Goal: Complete application form

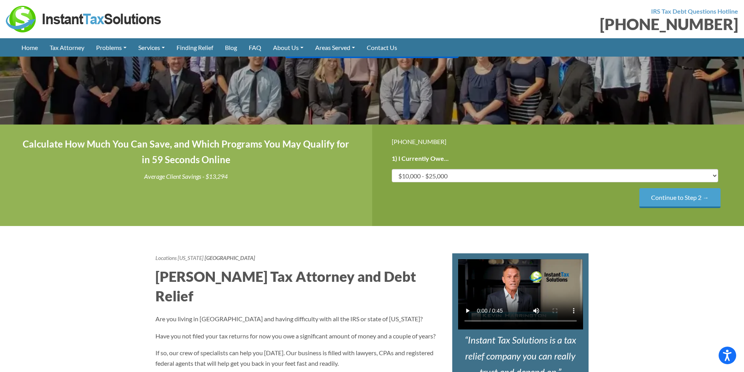
scroll to position [156, 0]
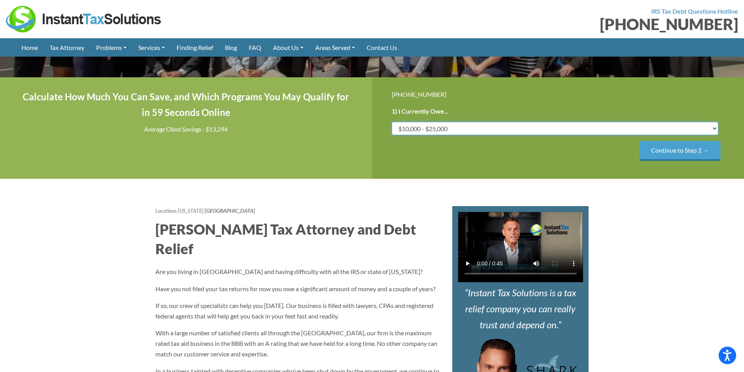
click at [460, 127] on select "Less than $10,000 $10,000 - $25,000 $25,000 - $50,000 $50,000 - $75,000 $75,000+" at bounding box center [555, 128] width 327 height 13
select select "25-50"
click at [392, 122] on select "Less than $10,000 $10,000 - $25,000 $25,000 - $50,000 $50,000 - $75,000 $75,000+" at bounding box center [555, 128] width 327 height 13
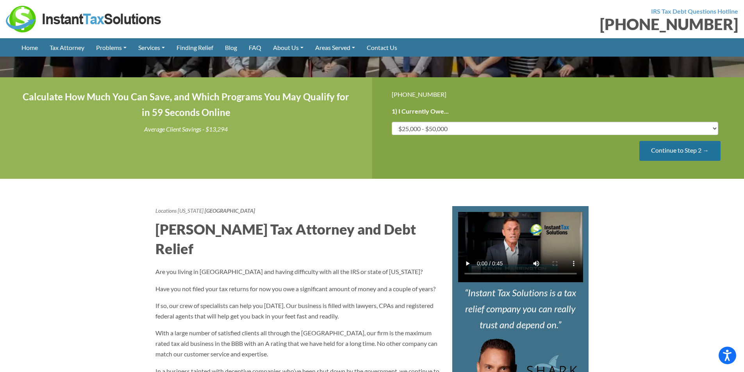
click at [658, 153] on input "Continue to Step 2 →" at bounding box center [679, 151] width 81 height 20
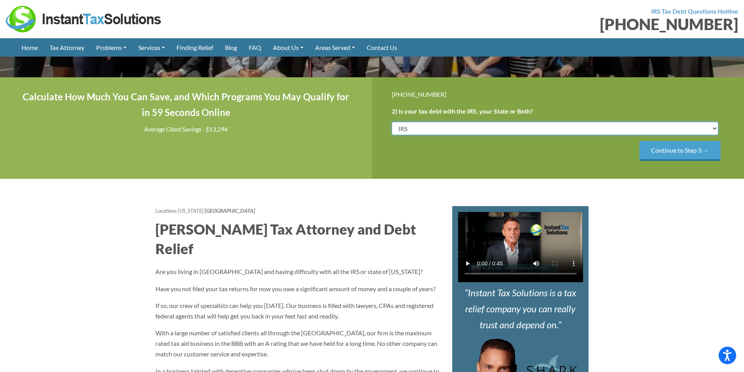
click at [715, 127] on select "IRS State Both IRS and State" at bounding box center [555, 128] width 327 height 13
select select "Both IRS and State"
click at [392, 122] on select "IRS State Both IRS and State" at bounding box center [555, 128] width 327 height 13
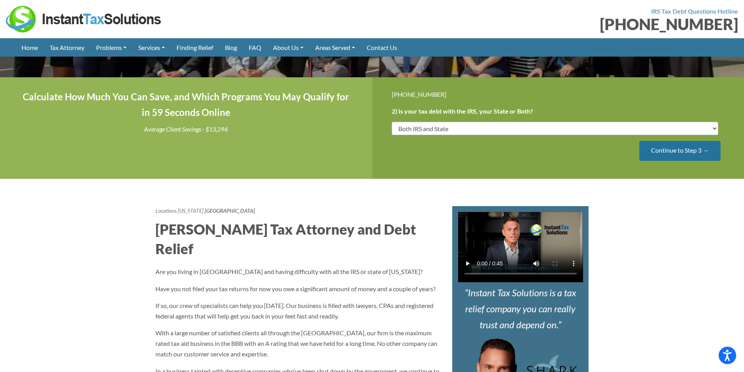
click at [658, 151] on input "Continue to Step 3 →" at bounding box center [679, 151] width 81 height 20
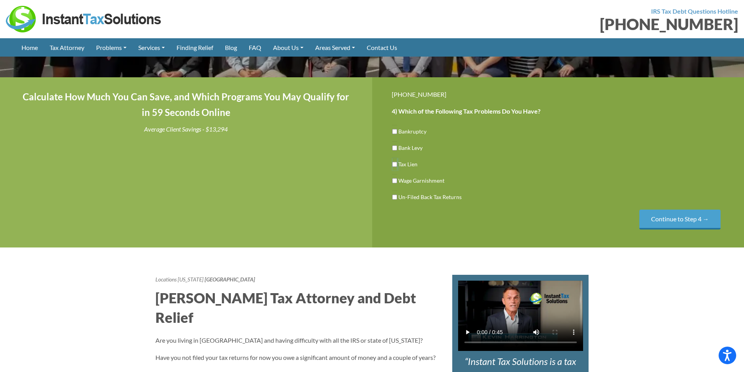
click at [393, 164] on input "Tax Lien" at bounding box center [394, 164] width 5 height 13
checkbox input "true"
click at [669, 221] on input "Continue to Step 4 →" at bounding box center [679, 220] width 81 height 20
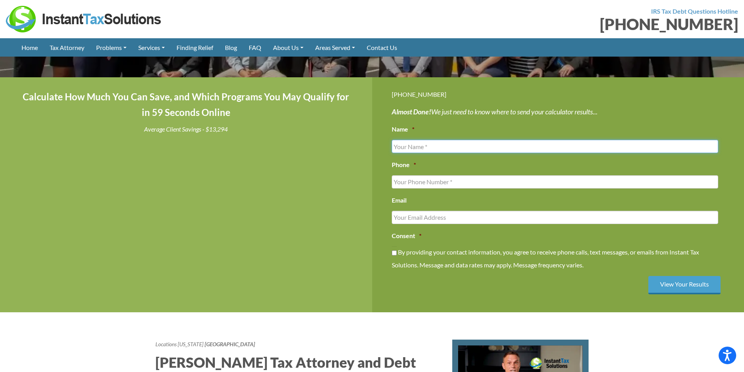
click at [423, 147] on input "Name *" at bounding box center [555, 146] width 327 height 13
type input "[PERSON_NAME]"
type input "[PHONE_NUMBER]"
click at [433, 217] on input "Email" at bounding box center [555, 217] width 327 height 13
type input "[EMAIL_ADDRESS][DOMAIN_NAME]"
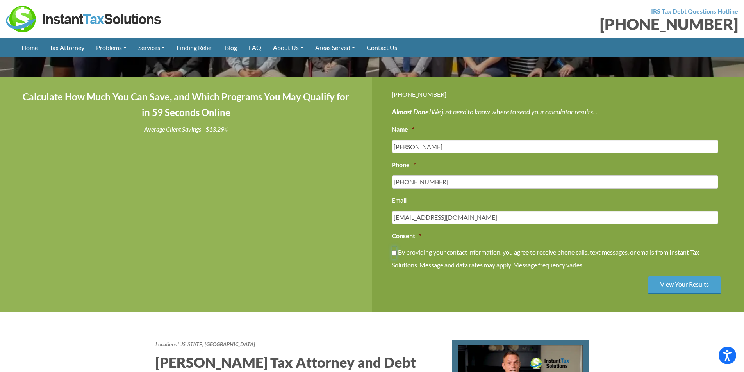
click at [395, 253] on input "By providing your contact information, you agree to receive phone calls, text m…" at bounding box center [394, 252] width 5 height 13
checkbox input "true"
click at [671, 291] on input "View Your Results" at bounding box center [684, 285] width 72 height 18
